Goal: Find specific page/section: Find specific page/section

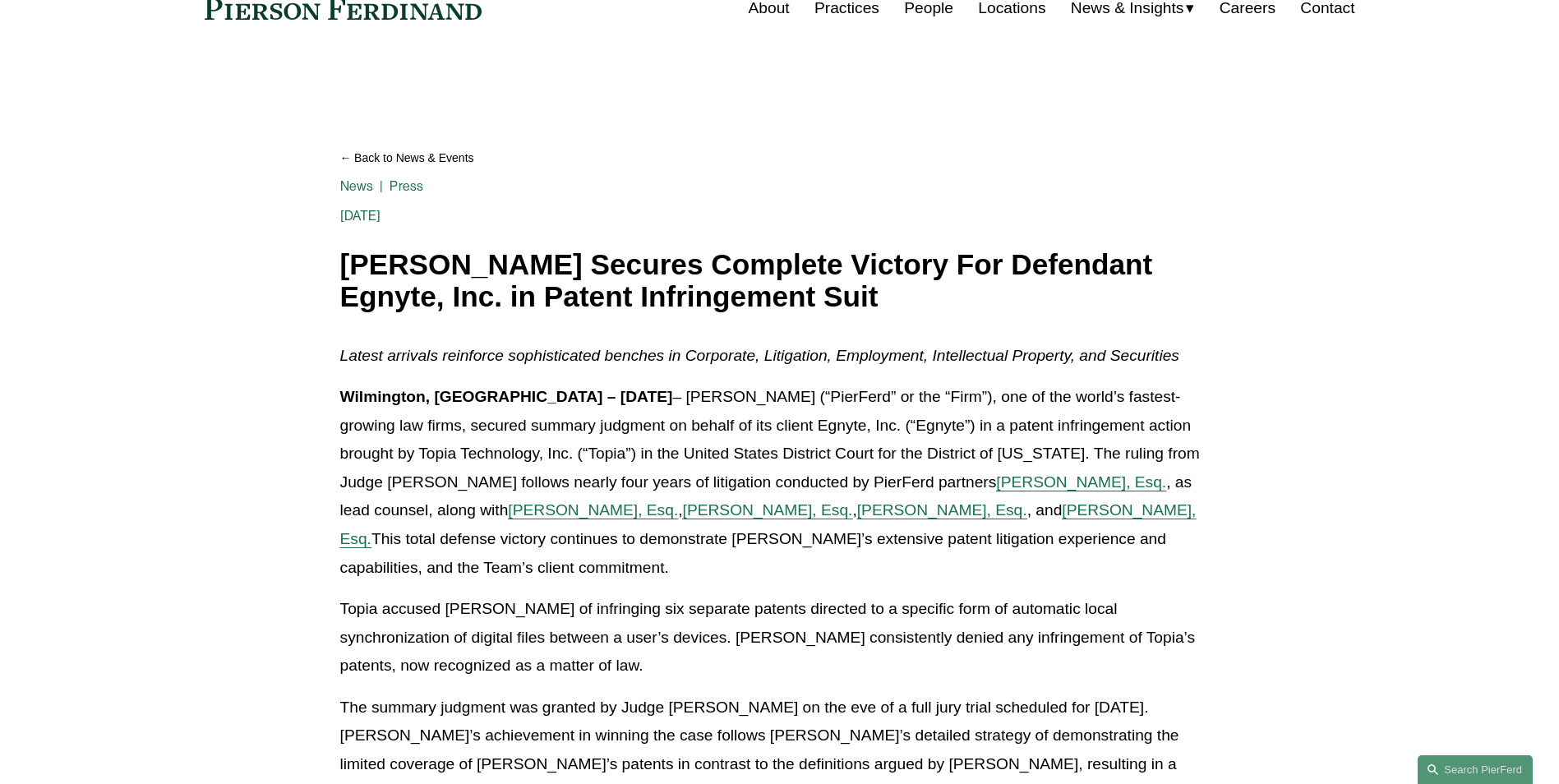
scroll to position [82, 0]
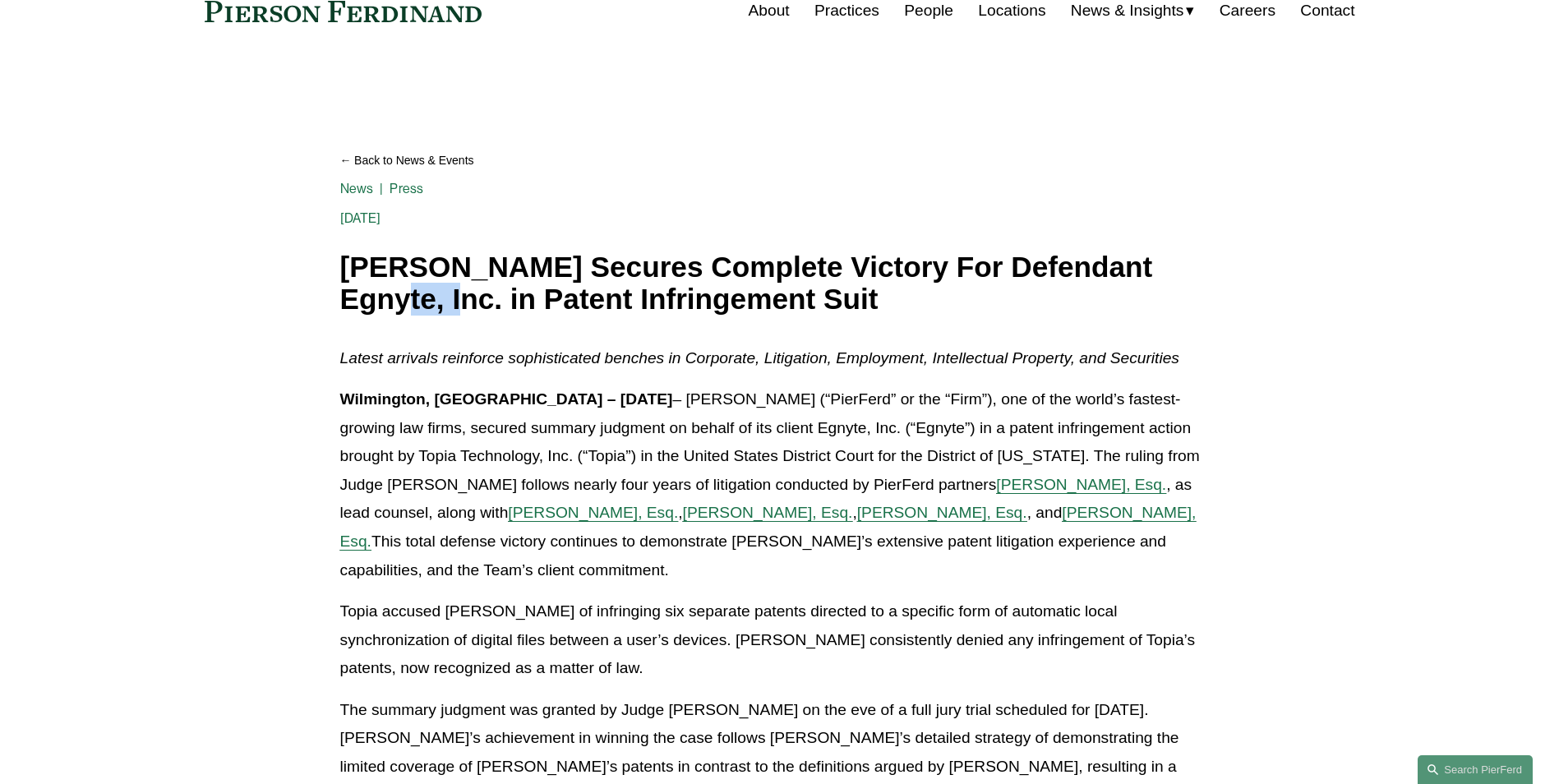
drag, startPoint x: 337, startPoint y: 300, endPoint x: 428, endPoint y: 301, distance: 91.0
drag, startPoint x: 428, startPoint y: 301, endPoint x: 437, endPoint y: 309, distance: 12.0
click at [437, 309] on h1 "[PERSON_NAME] Secures Complete Victory For Defendant Egnyte, Inc. in Patent Inf…" at bounding box center [780, 283] width 880 height 63
drag, startPoint x: 435, startPoint y: 305, endPoint x: 334, endPoint y: 311, distance: 101.2
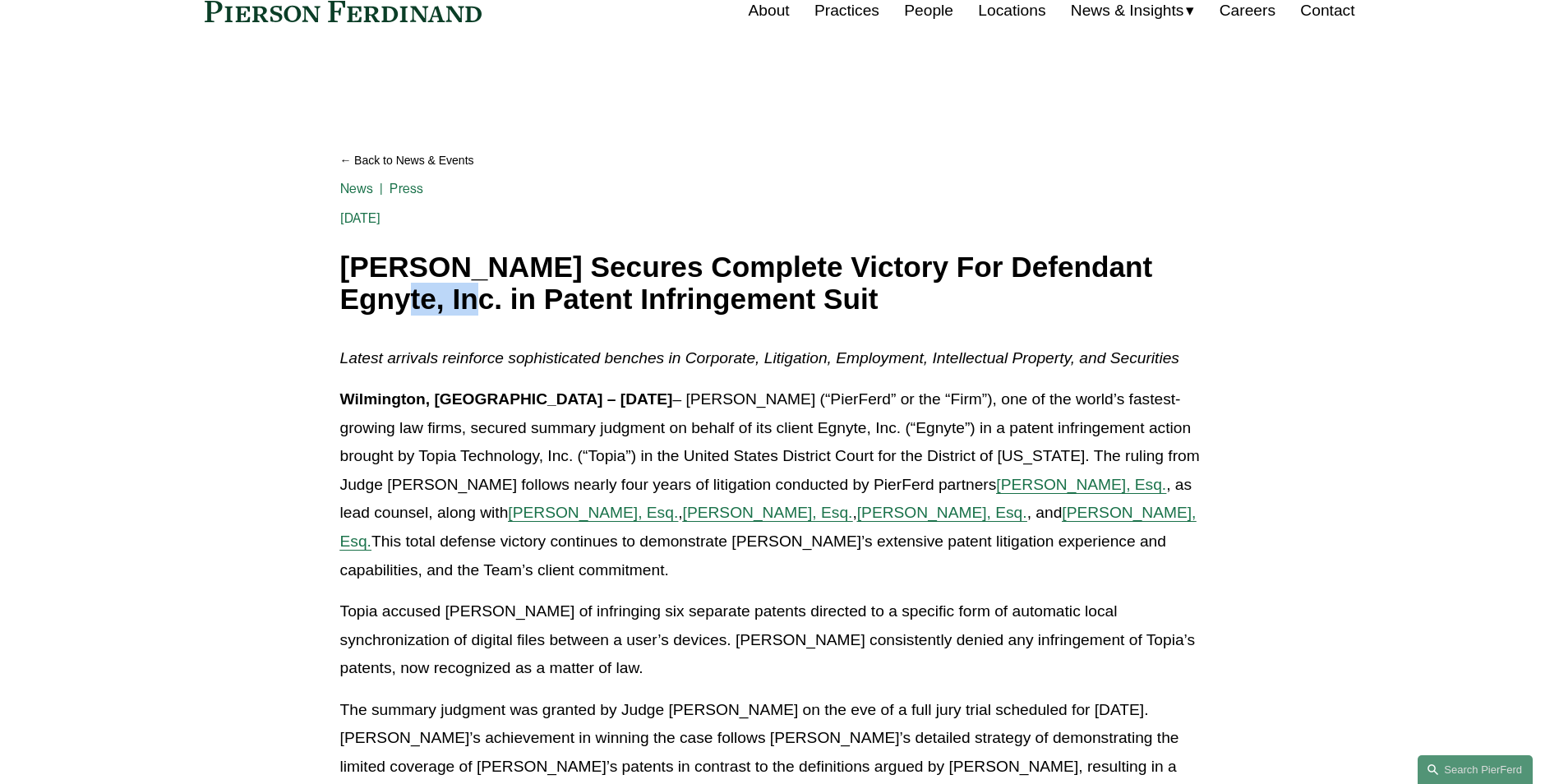
drag, startPoint x: 334, startPoint y: 311, endPoint x: 351, endPoint y: 305, distance: 18.0
click at [799, 516] on span "[PERSON_NAME], Esq." at bounding box center [768, 512] width 171 height 17
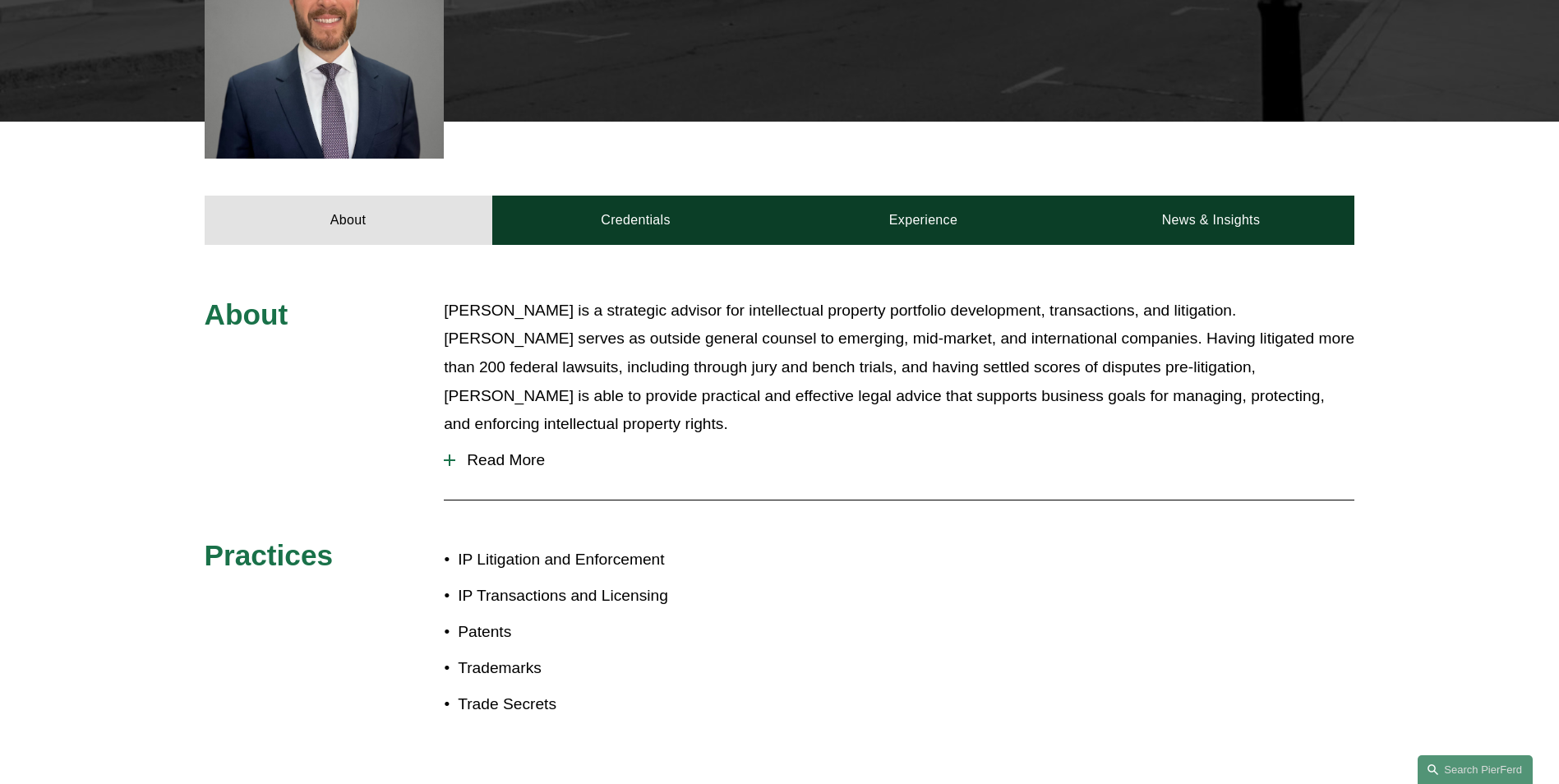
scroll to position [657, 0]
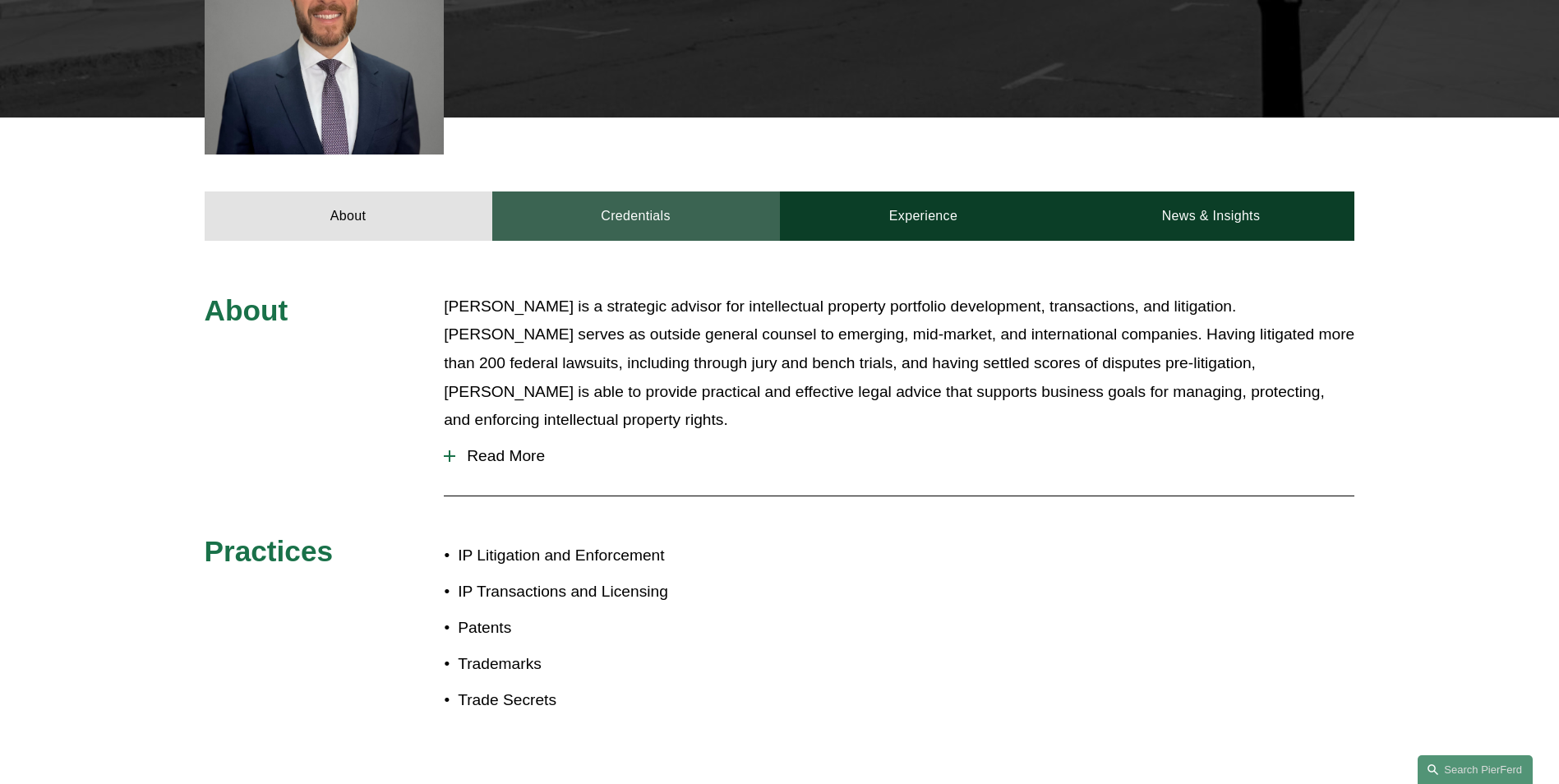
click at [687, 192] on link "Credentials" at bounding box center [636, 216] width 288 height 49
